Goal: Task Accomplishment & Management: Manage account settings

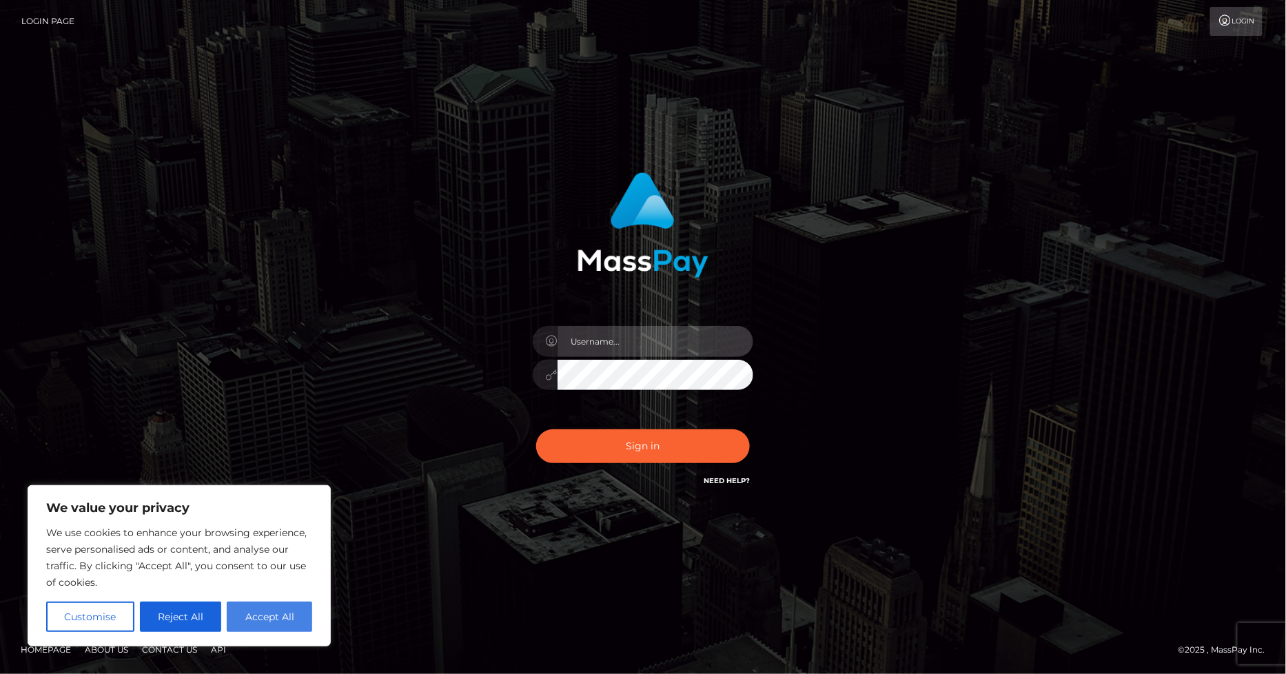
type input "[PERSON_NAME].ace"
drag, startPoint x: 276, startPoint y: 616, endPoint x: 298, endPoint y: 596, distance: 29.3
click at [276, 616] on button "Accept All" at bounding box center [269, 617] width 85 height 30
checkbox input "true"
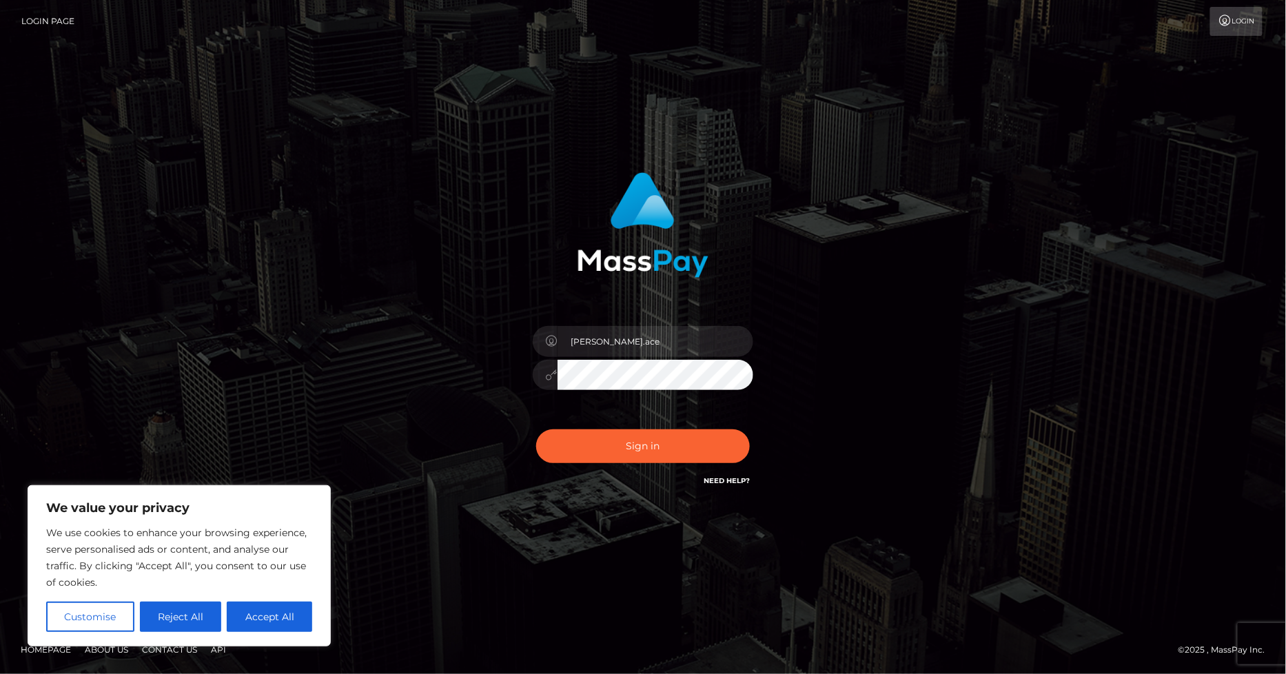
checkbox input "true"
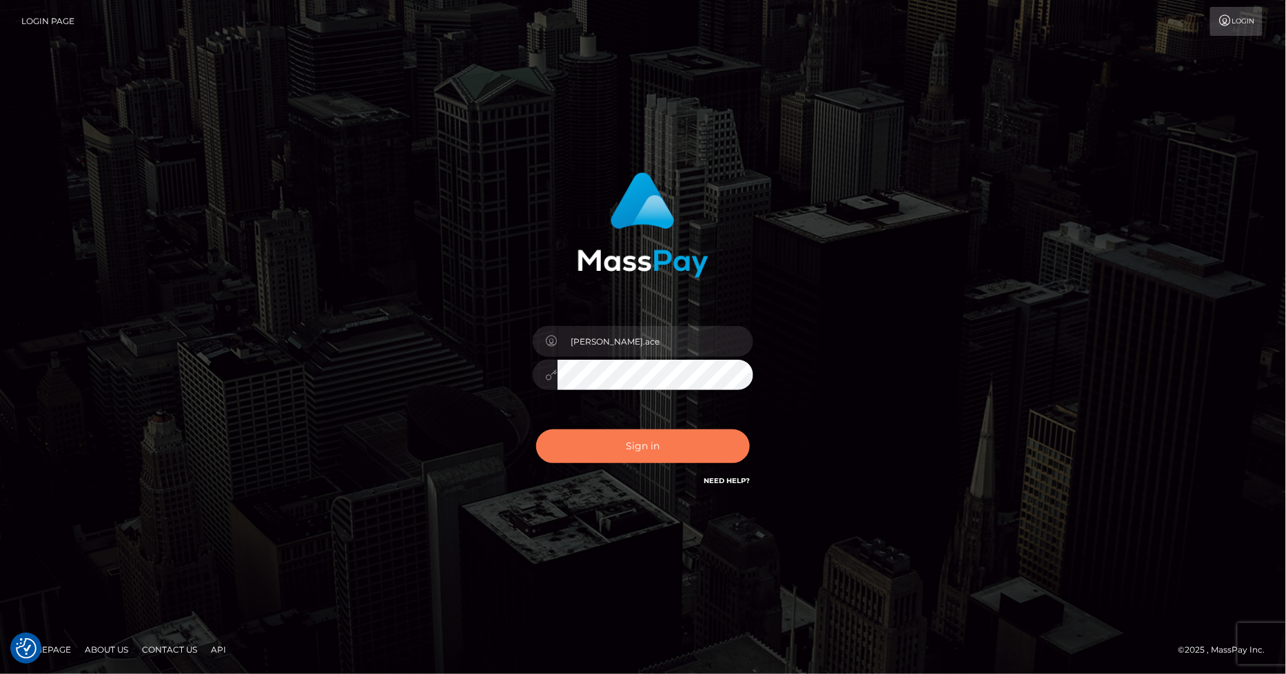
click at [650, 445] on button "Sign in" at bounding box center [643, 446] width 214 height 34
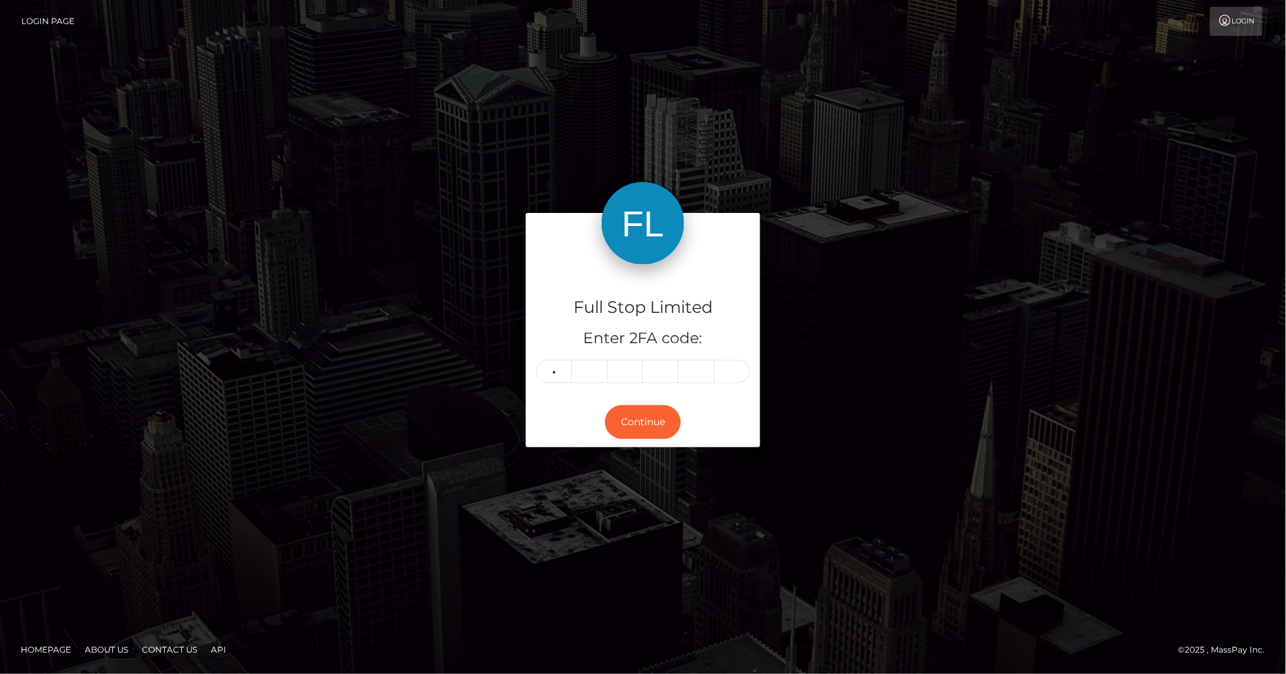
type input "7"
type input "4"
type input "2"
type input "7"
type input "0"
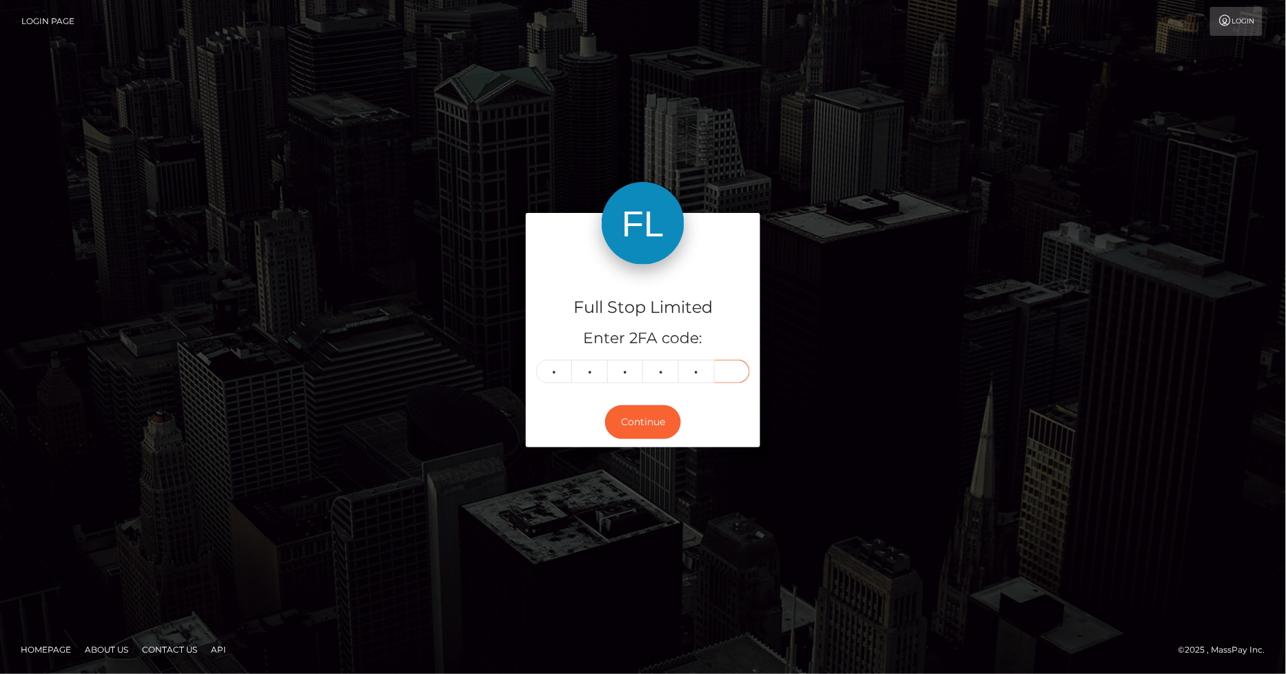
type input "5"
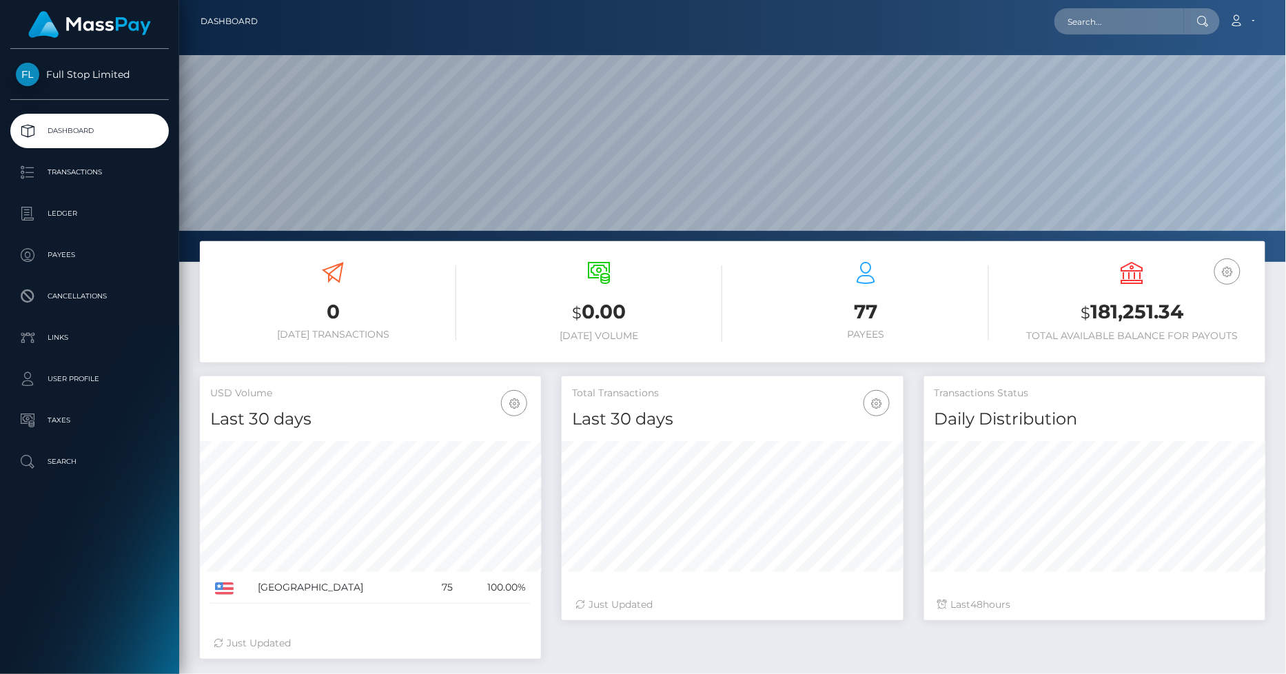
scroll to position [244, 341]
drag, startPoint x: 1181, startPoint y: 314, endPoint x: 1091, endPoint y: 312, distance: 90.3
click at [1091, 312] on h3 "$ 181,251.34" at bounding box center [1133, 312] width 246 height 28
copy h3 "181,251.34"
